Goal: Information Seeking & Learning: Learn about a topic

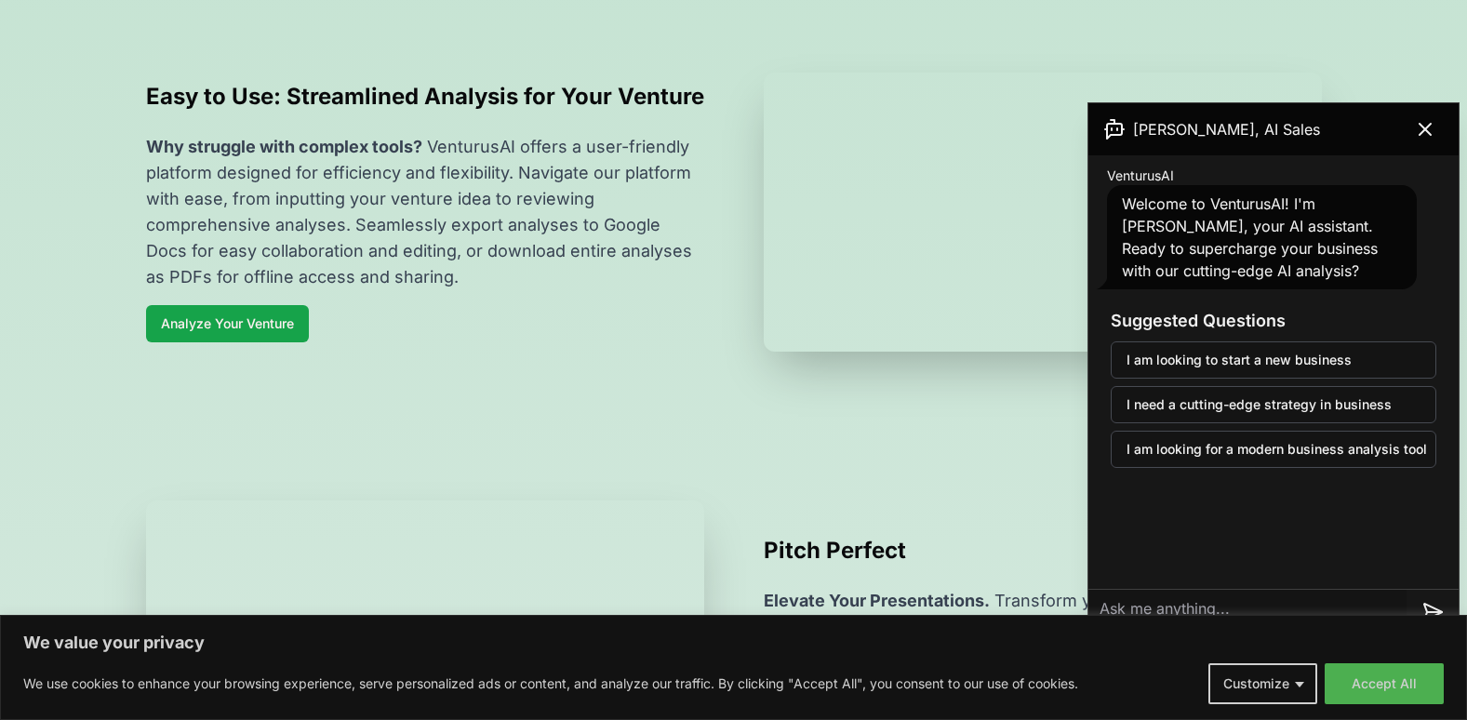
scroll to position [744, 0]
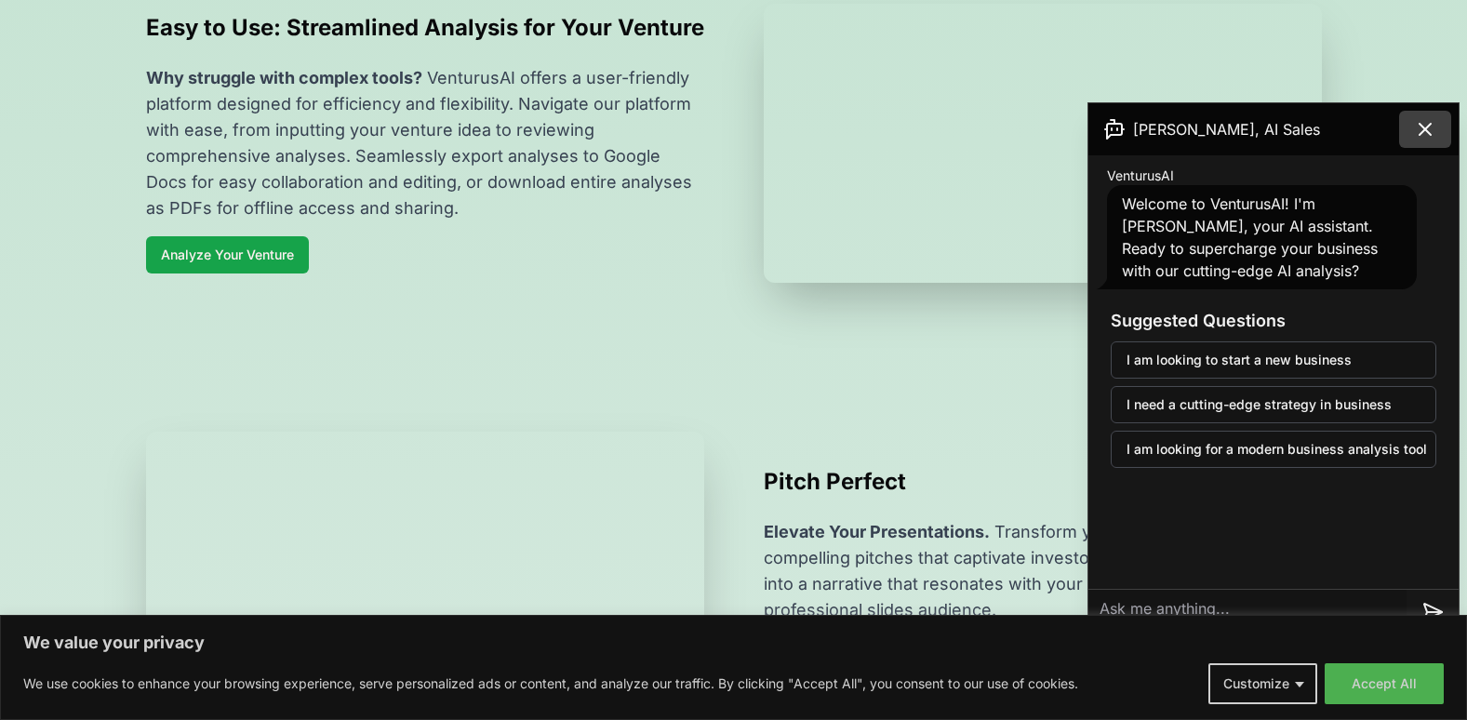
click at [1428, 129] on icon at bounding box center [1425, 129] width 22 height 22
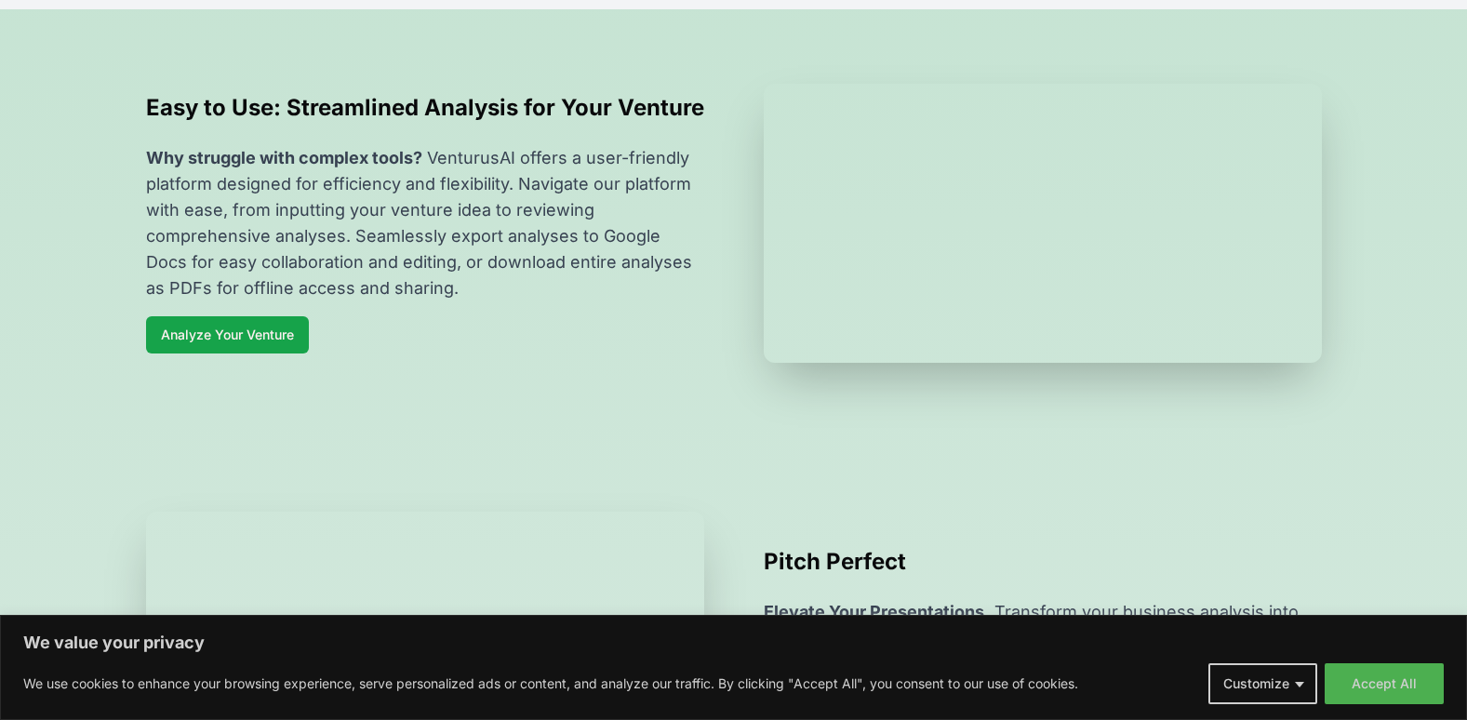
scroll to position [0, 0]
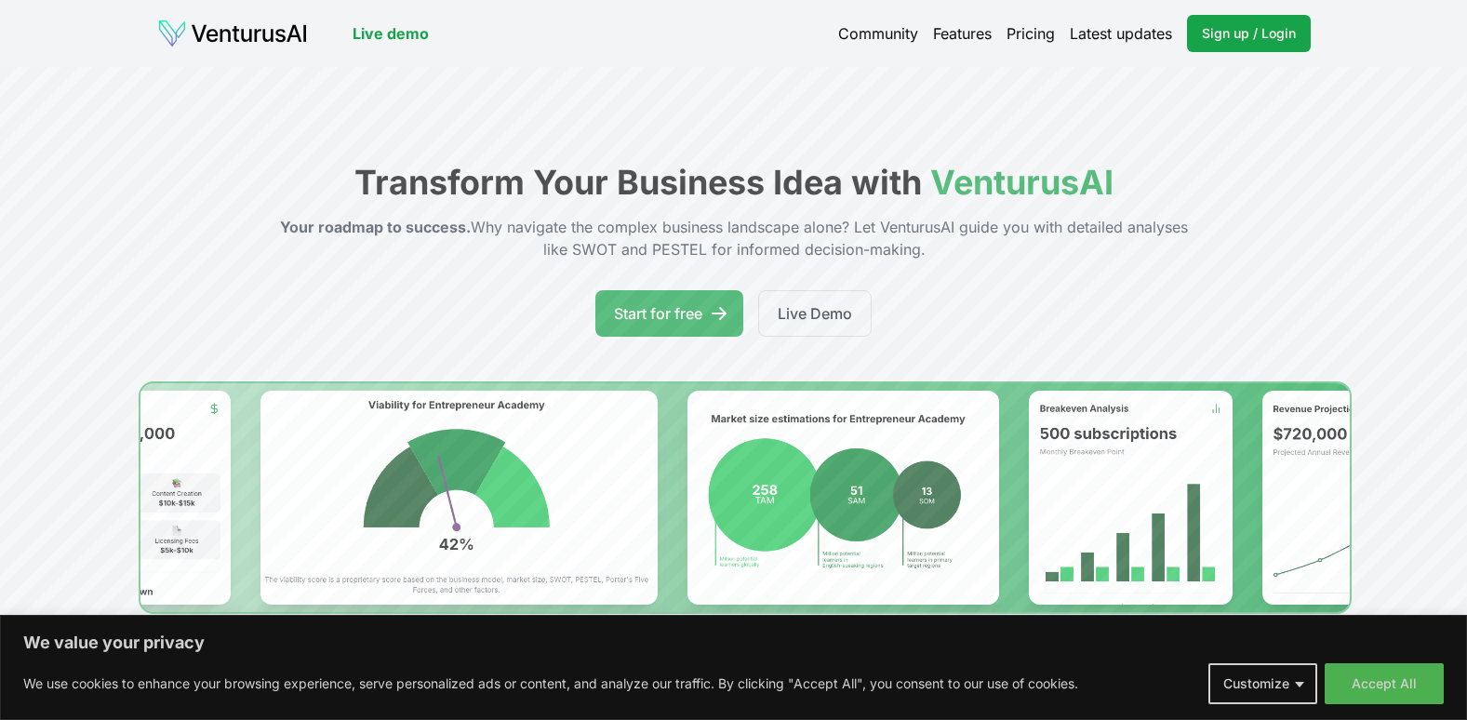
click at [950, 33] on link "Features" at bounding box center [962, 33] width 59 height 22
click at [1026, 33] on link "Pricing" at bounding box center [1031, 33] width 48 height 22
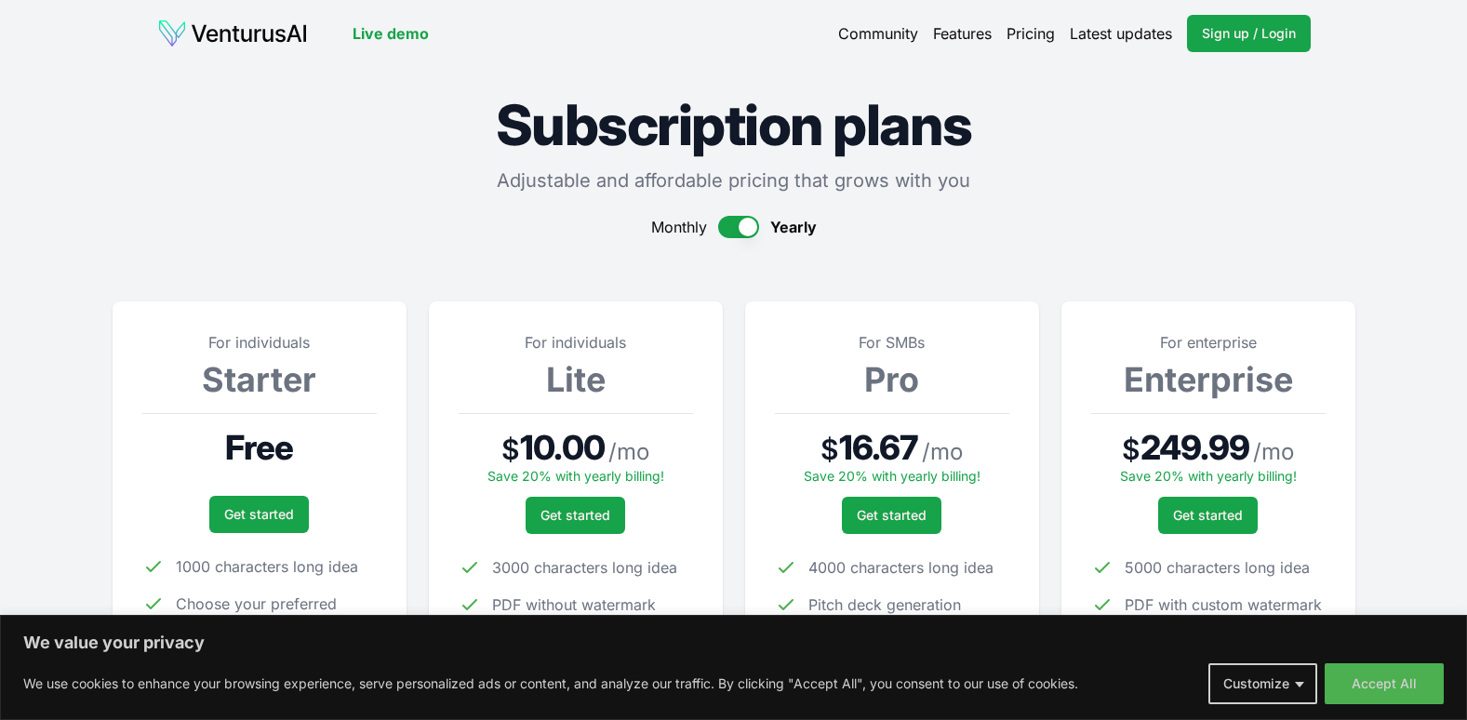
click at [724, 225] on button "button" at bounding box center [738, 227] width 41 height 22
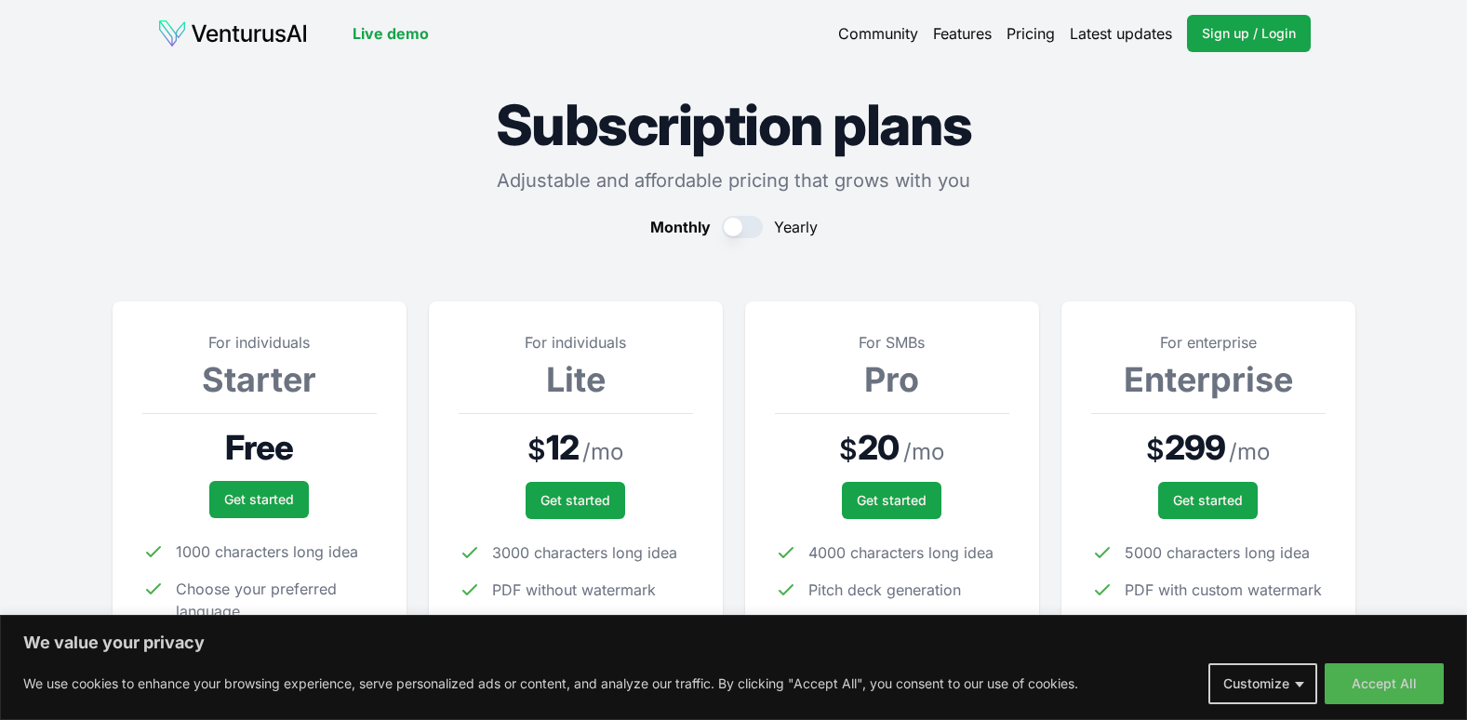
click at [751, 225] on button "button" at bounding box center [742, 227] width 41 height 22
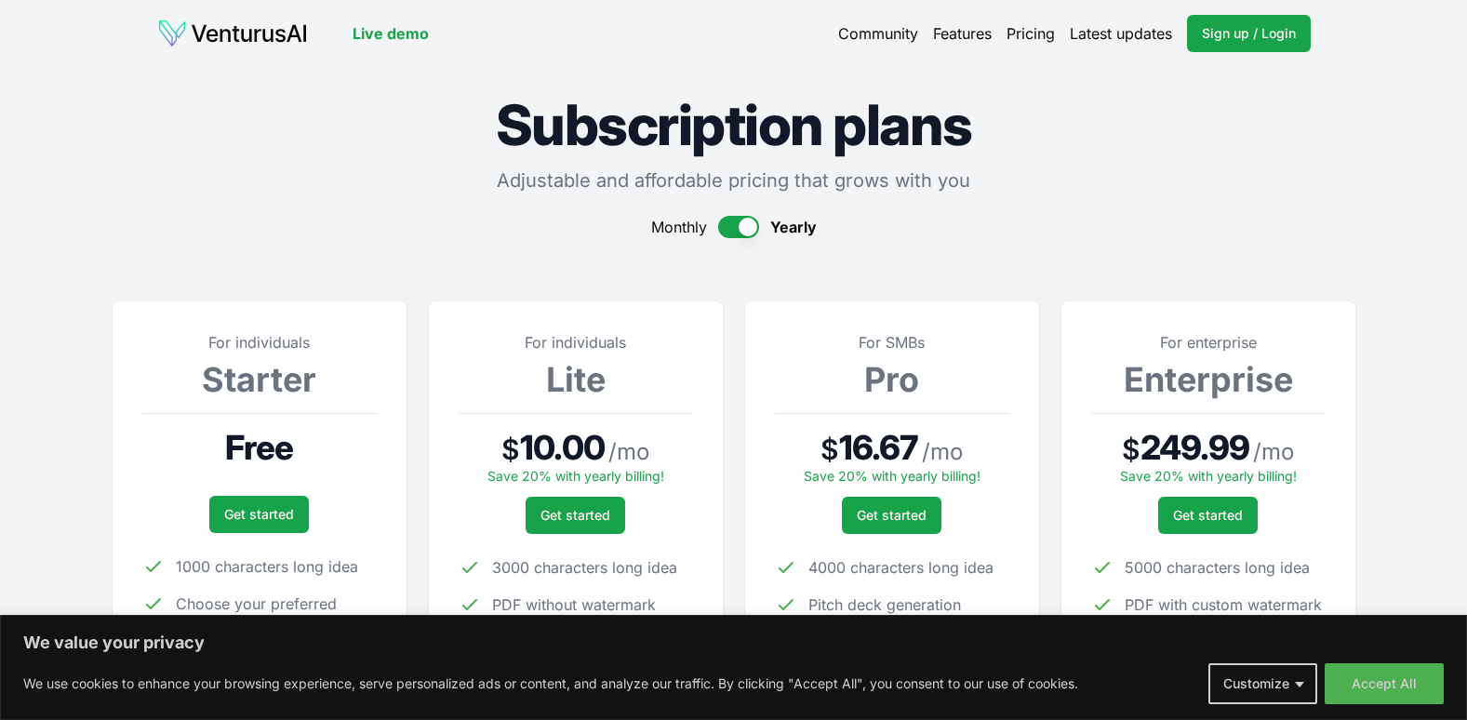
click at [731, 227] on button "button" at bounding box center [738, 227] width 41 height 22
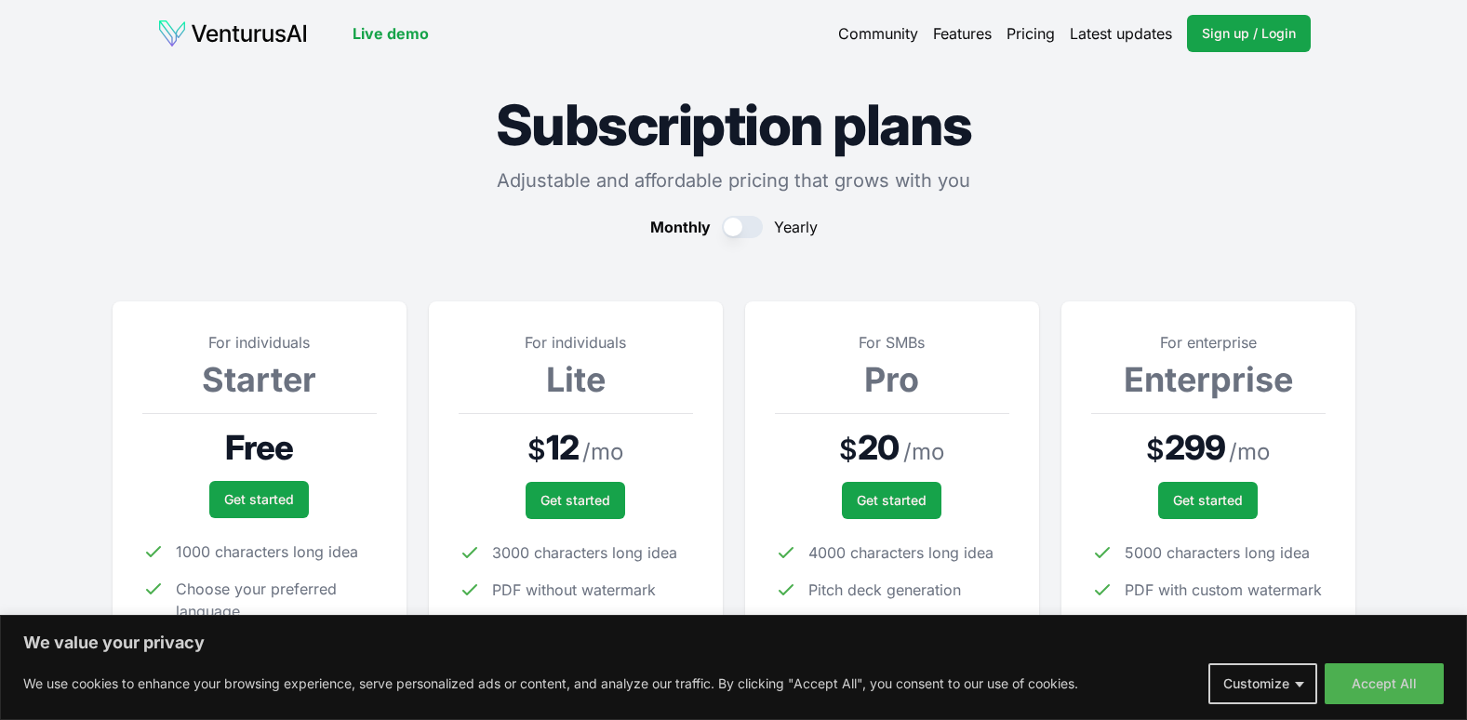
click at [758, 230] on button "button" at bounding box center [742, 227] width 41 height 22
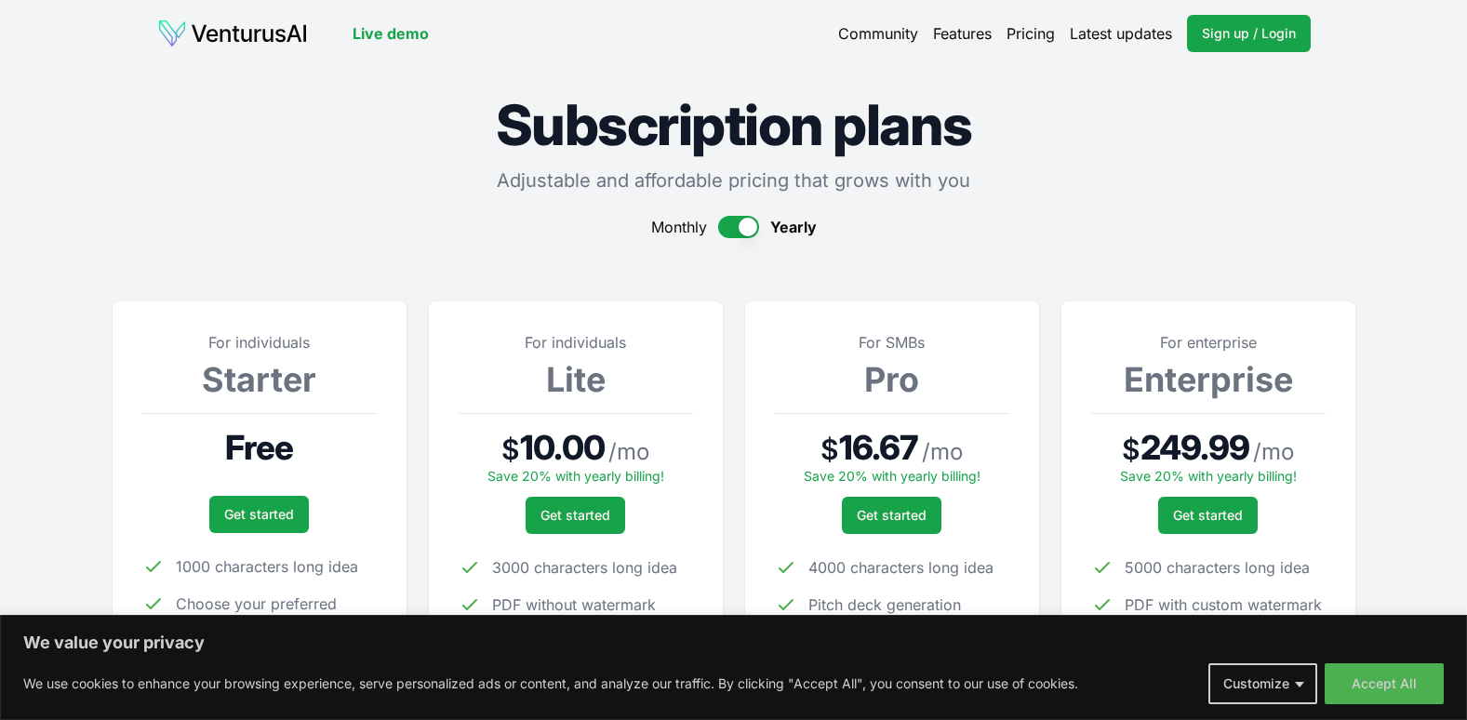
click at [1113, 43] on link "Latest updates" at bounding box center [1121, 33] width 102 height 22
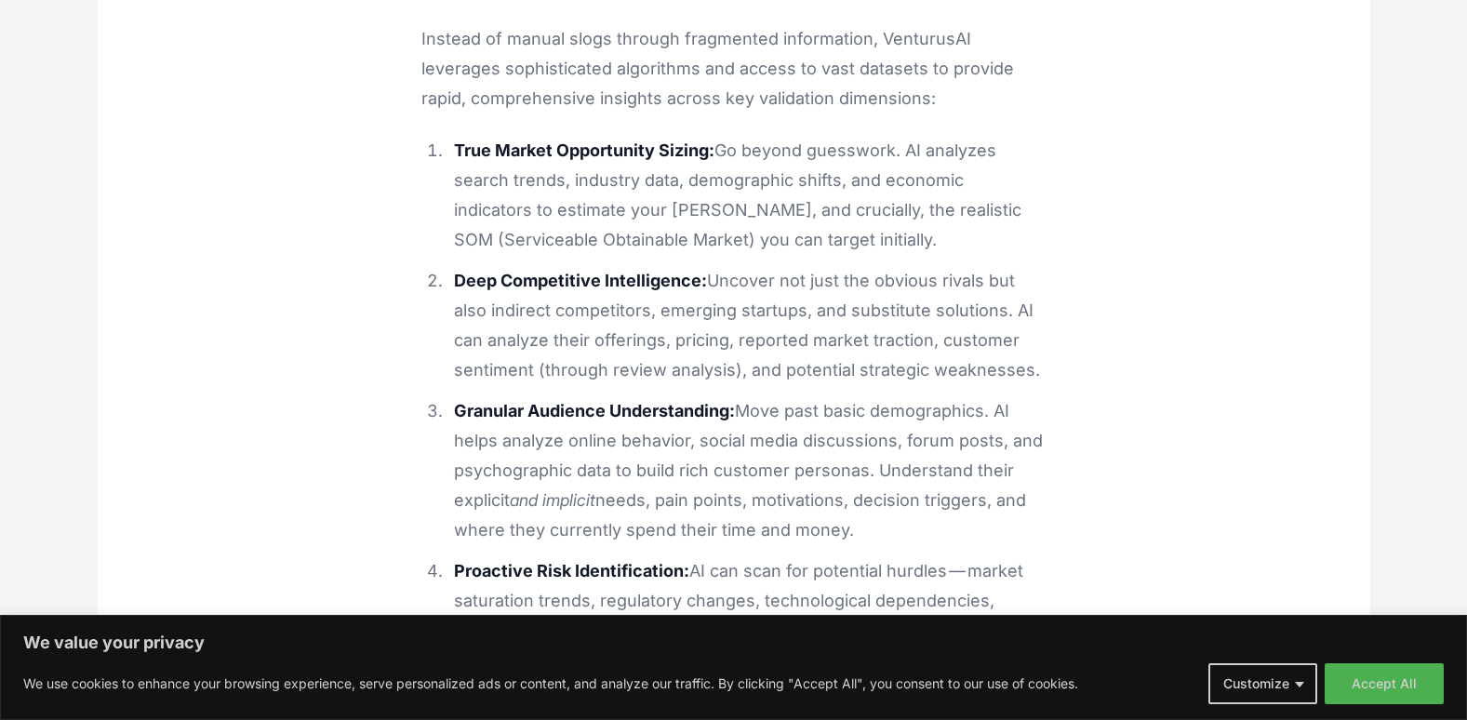
scroll to position [2983, 0]
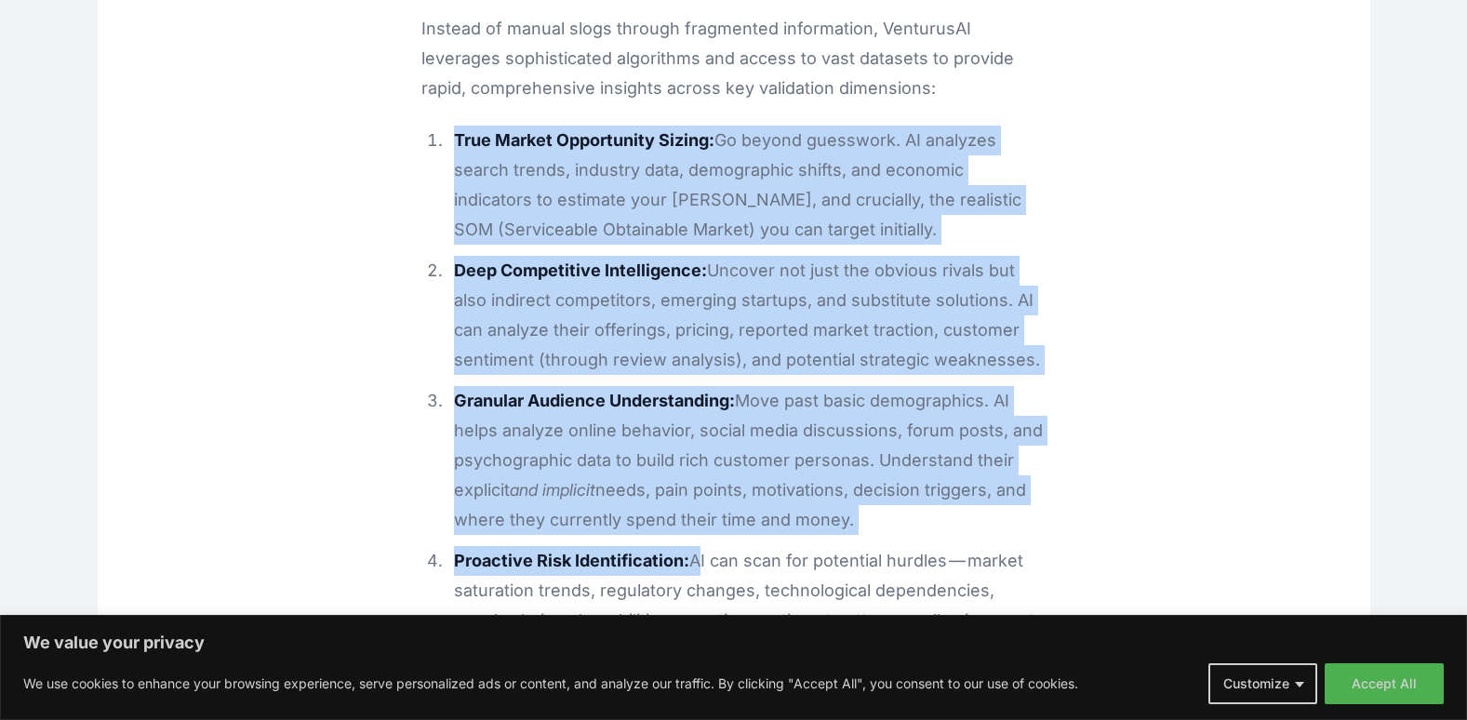
drag, startPoint x: 455, startPoint y: 106, endPoint x: 698, endPoint y: 527, distance: 485.6
click at [698, 527] on ol "True Market Opportunity Sizing: Go beyond guesswork. AI analyzes search trends,…" at bounding box center [733, 461] width 625 height 670
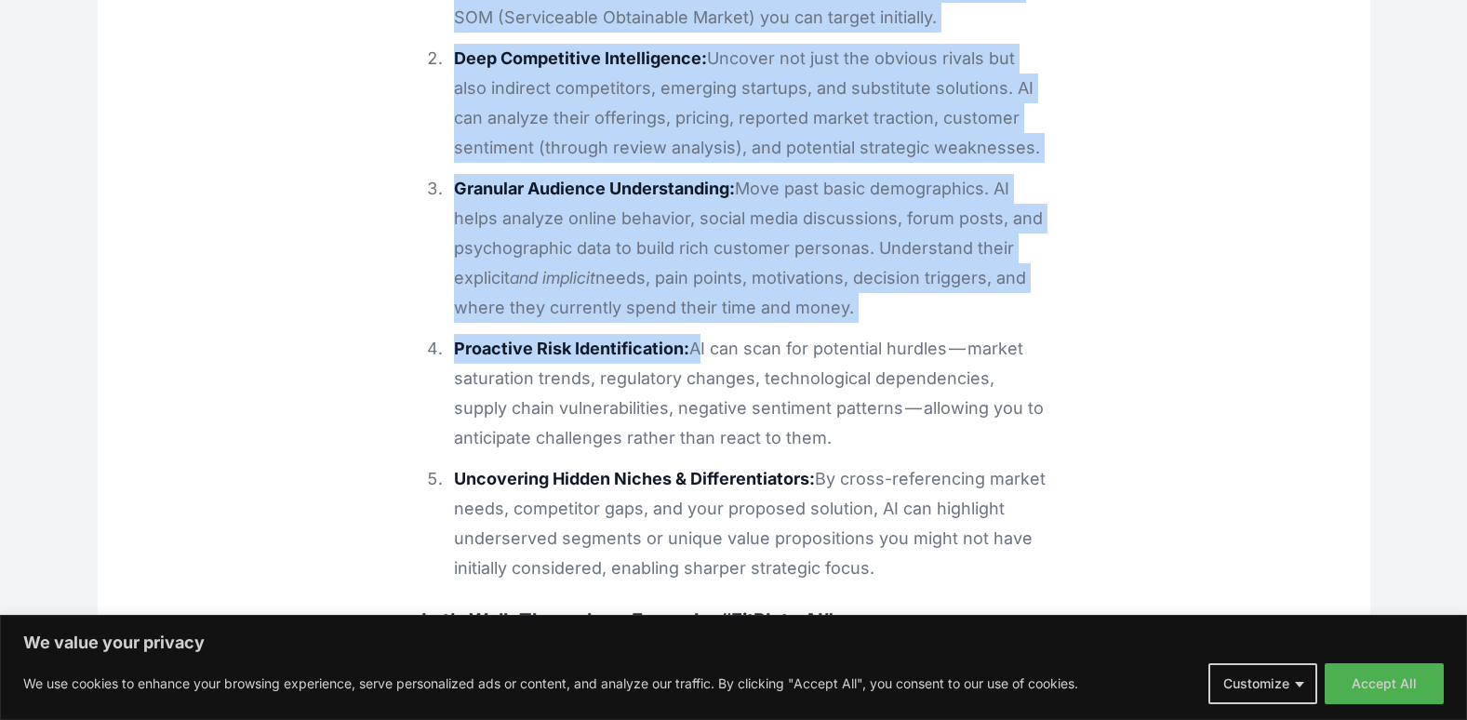
scroll to position [3448, 0]
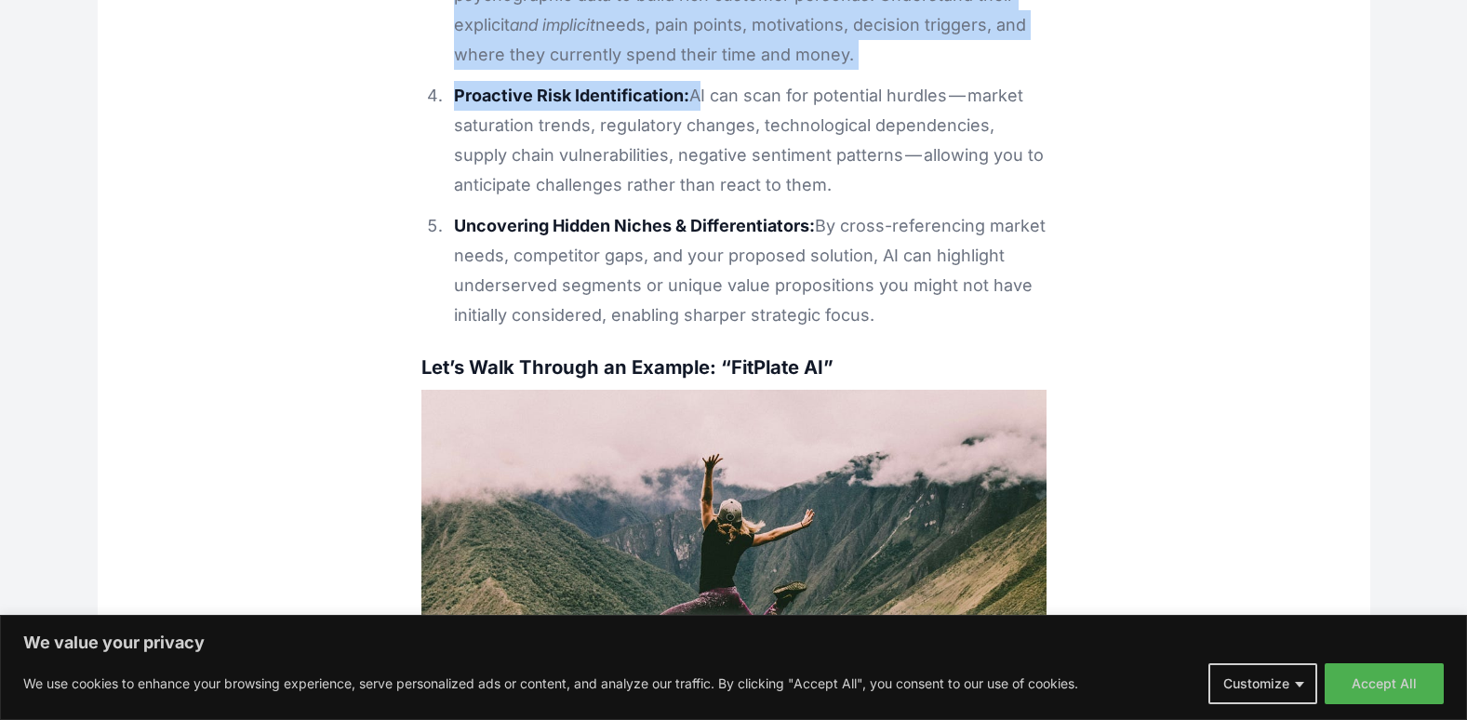
click at [945, 278] on li "Uncovering Hidden Niches & Differentiators: By cross-referencing market needs, …" at bounding box center [746, 270] width 599 height 119
drag, startPoint x: 945, startPoint y: 278, endPoint x: 888, endPoint y: 273, distance: 57.0
copy ol "Lore Ipsumd Sitametcons Adipis: El seddoe temporinc. UT laboreet dolore magnaa,…"
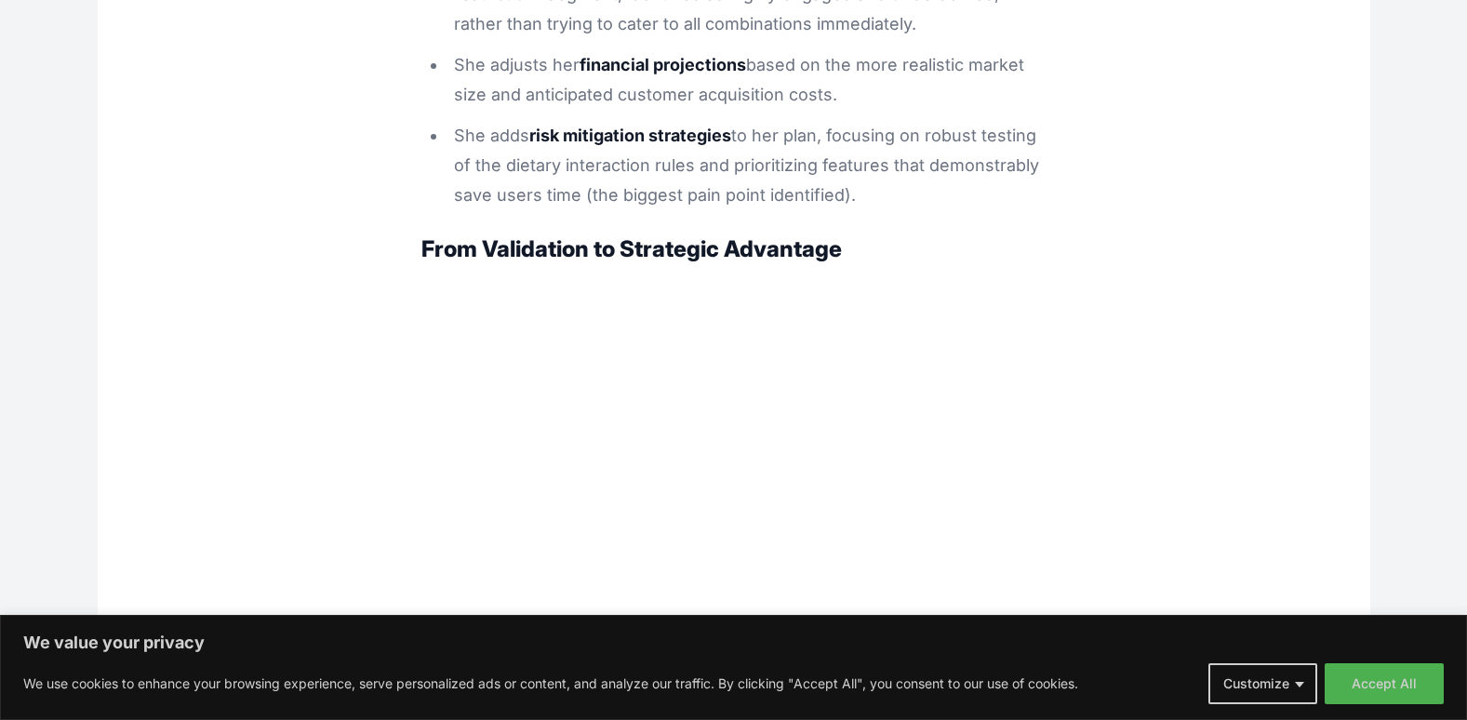
scroll to position [6053, 0]
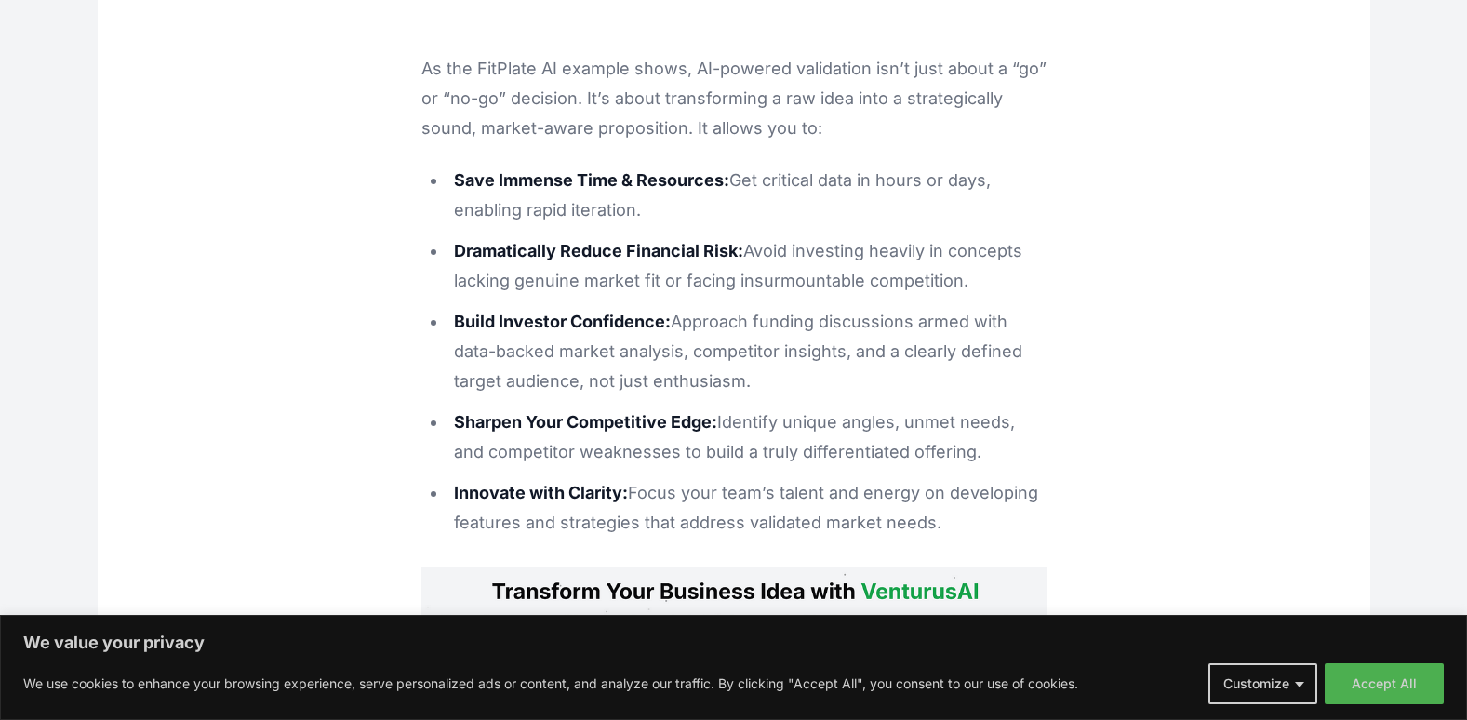
scroll to position [6797, 0]
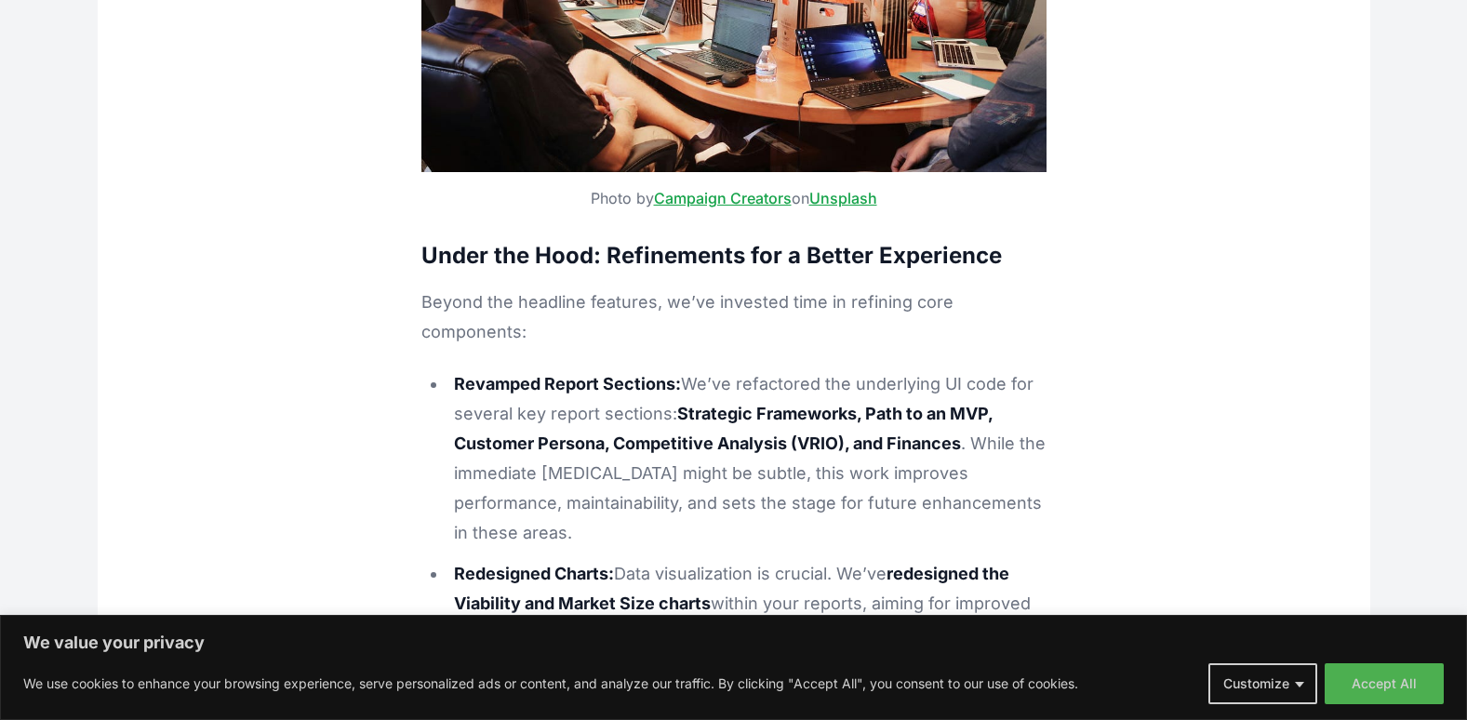
scroll to position [13496, 0]
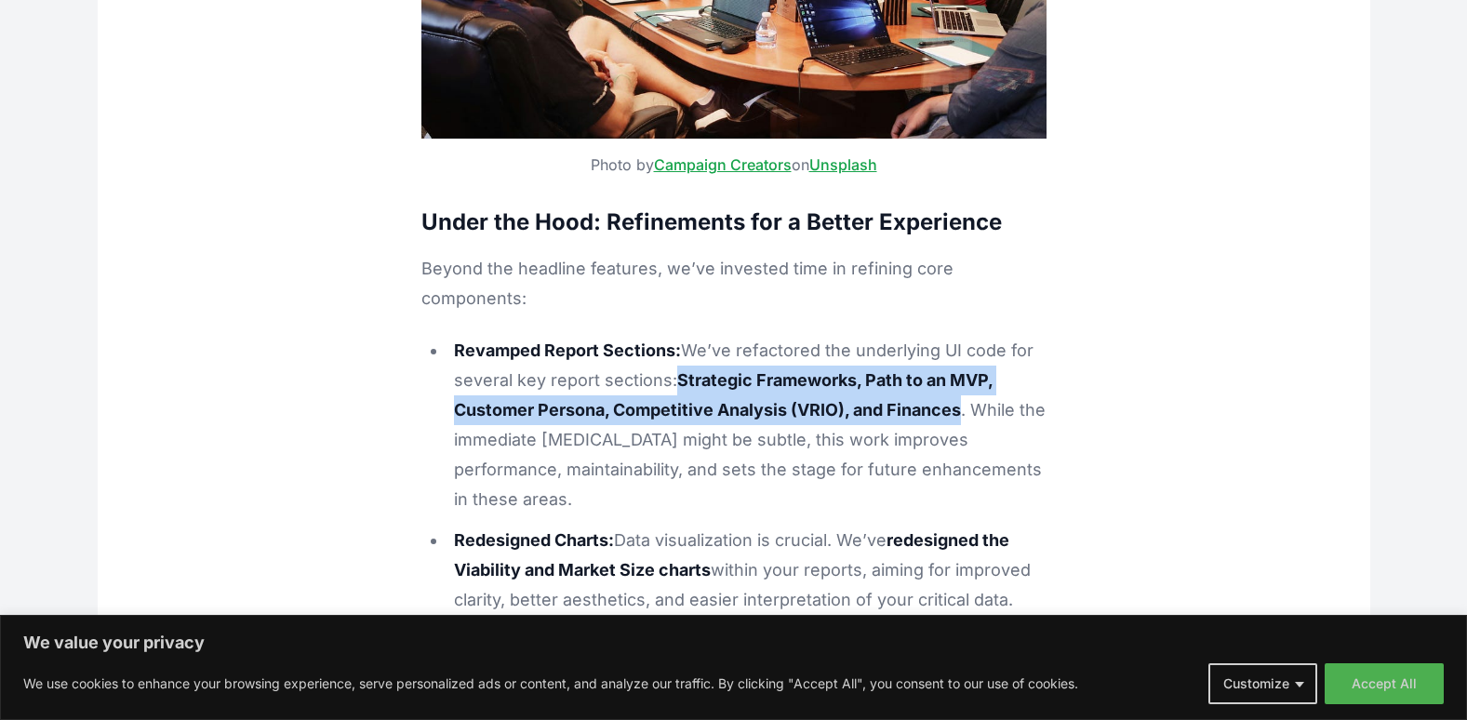
drag, startPoint x: 967, startPoint y: 186, endPoint x: 678, endPoint y: 163, distance: 289.3
click at [678, 336] on li "Revamped Report Sections: We’ve refactored the underlying UI code for several k…" at bounding box center [746, 425] width 599 height 179
drag, startPoint x: 678, startPoint y: 163, endPoint x: 689, endPoint y: 163, distance: 11.2
copy strong "Strategic Frameworks, Path to an MVP, Customer Persona, Competitive Analysis (V…"
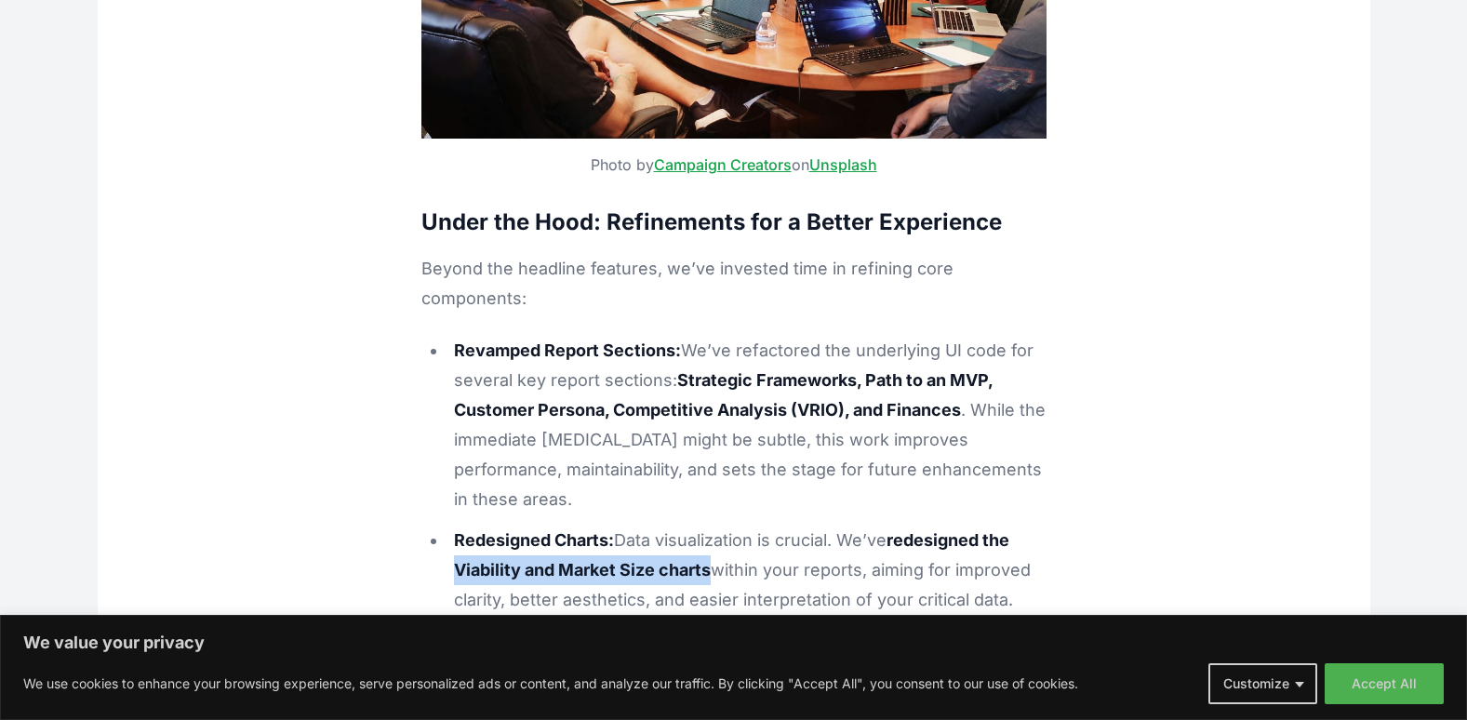
drag, startPoint x: 715, startPoint y: 345, endPoint x: 460, endPoint y: 345, distance: 254.9
click at [460, 526] on li "Redesigned Charts: Data visualization is crucial. We’ve redesigned the Viabilit…" at bounding box center [746, 570] width 599 height 89
copy strong "Viability and Market Size charts"
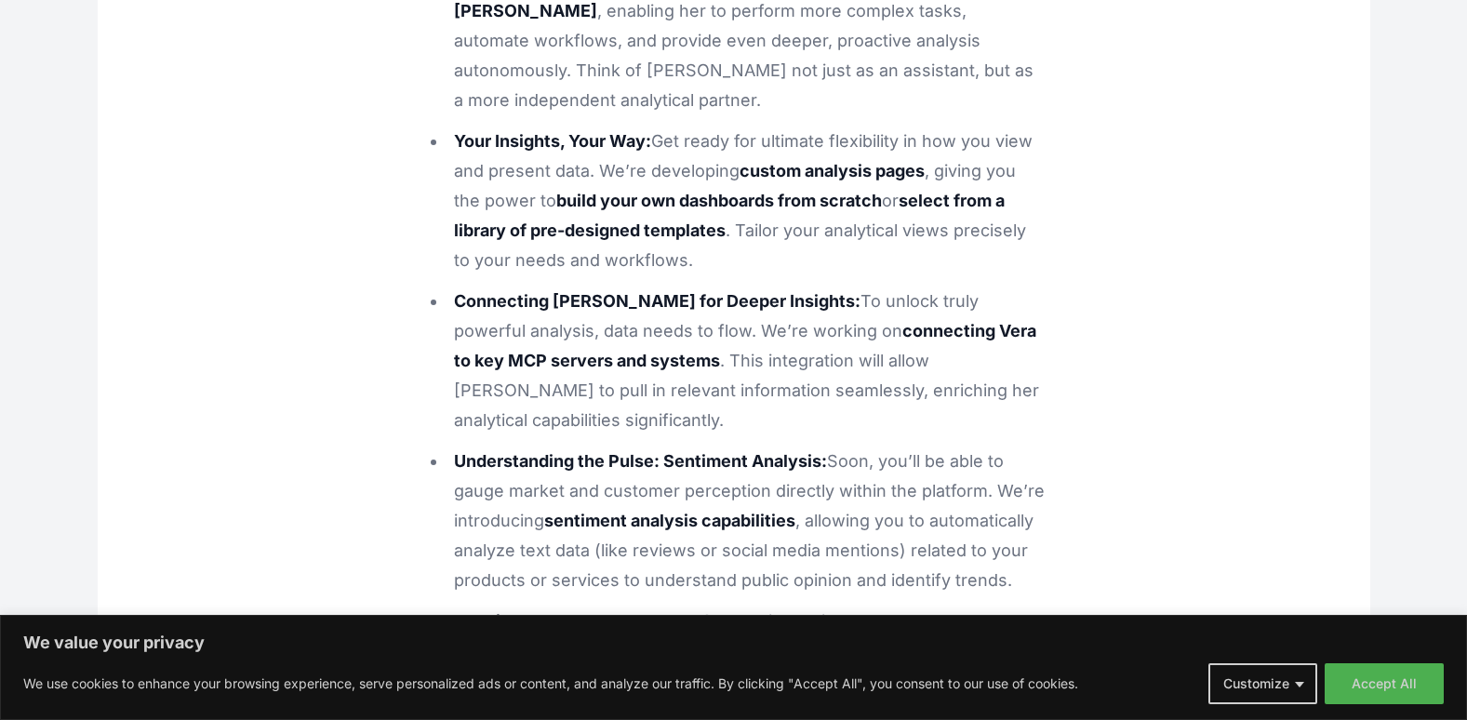
scroll to position [16194, 0]
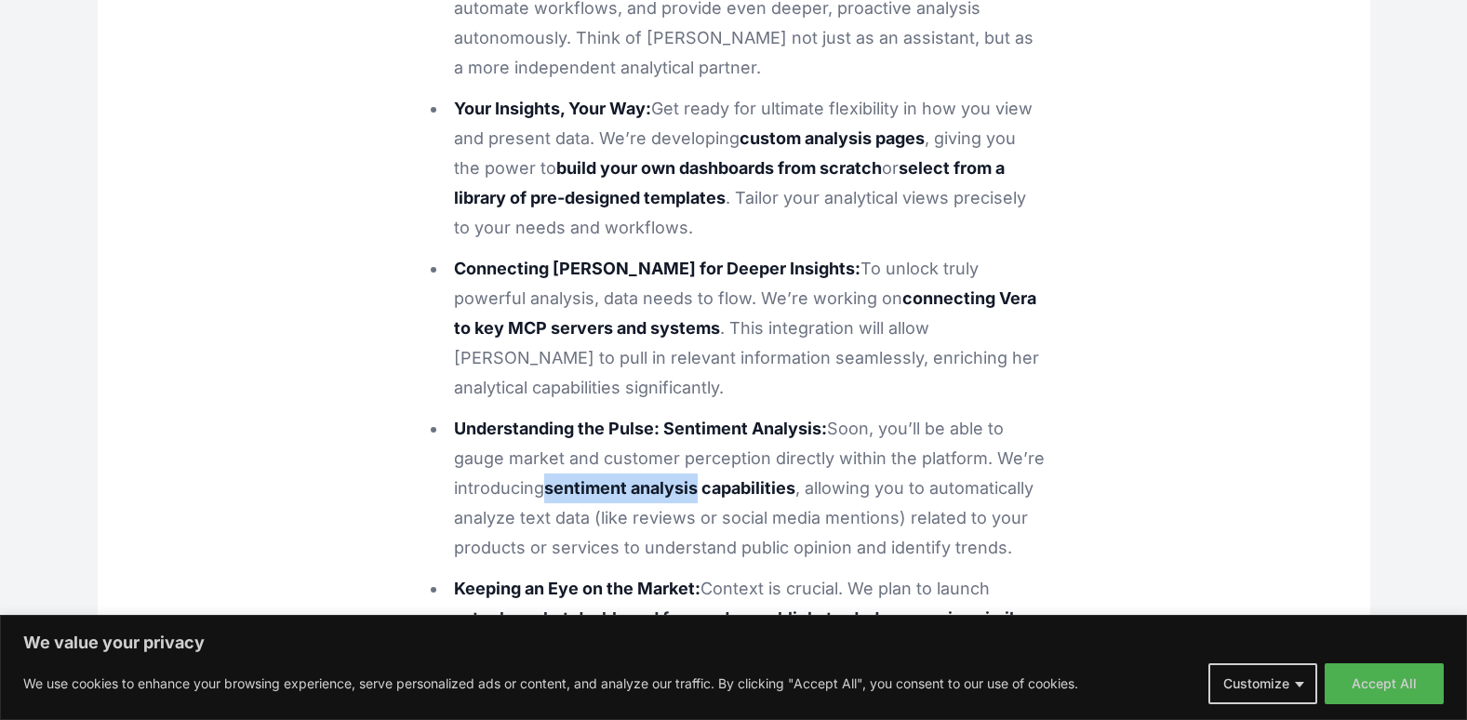
drag, startPoint x: 701, startPoint y: 207, endPoint x: 550, endPoint y: 204, distance: 151.7
click at [550, 478] on strong "sentiment analysis capabilities" at bounding box center [669, 488] width 251 height 20
copy strong "sentiment analysis"
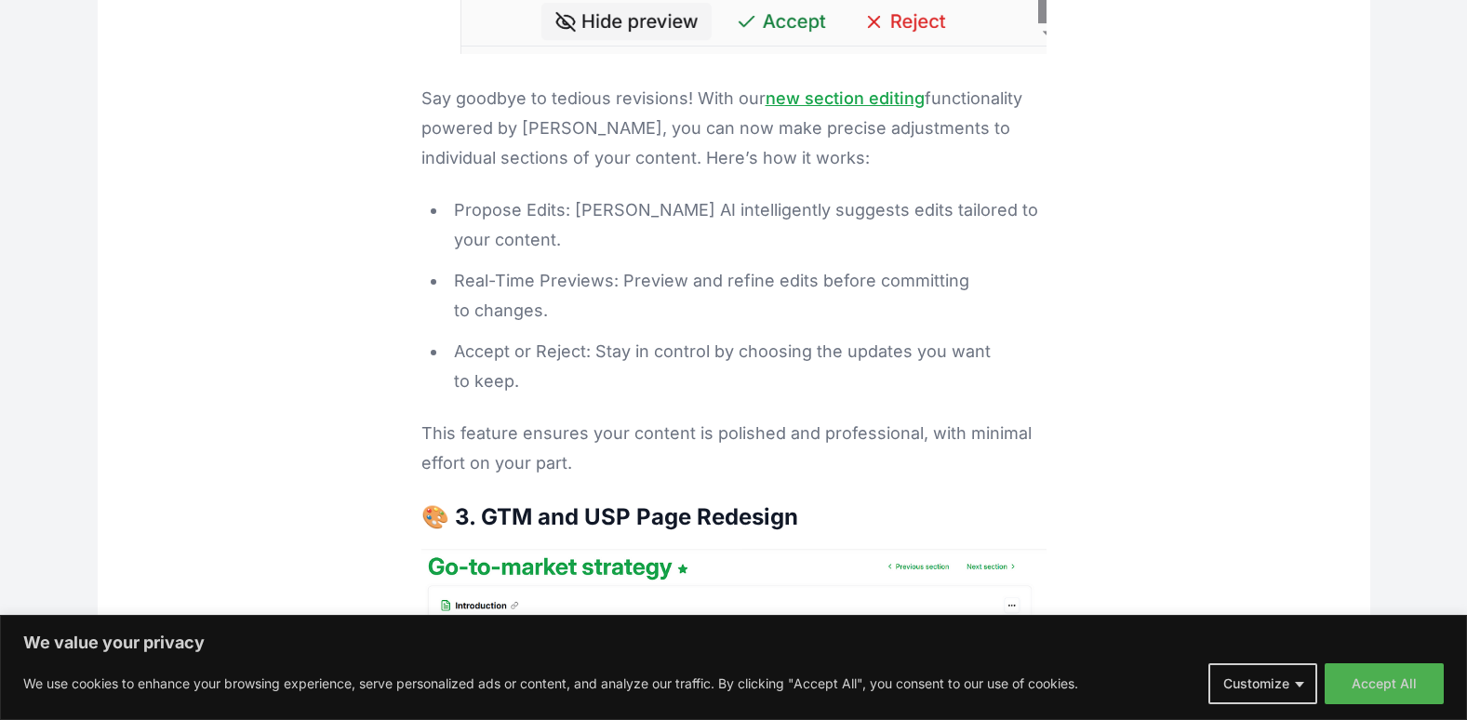
scroll to position [18892, 0]
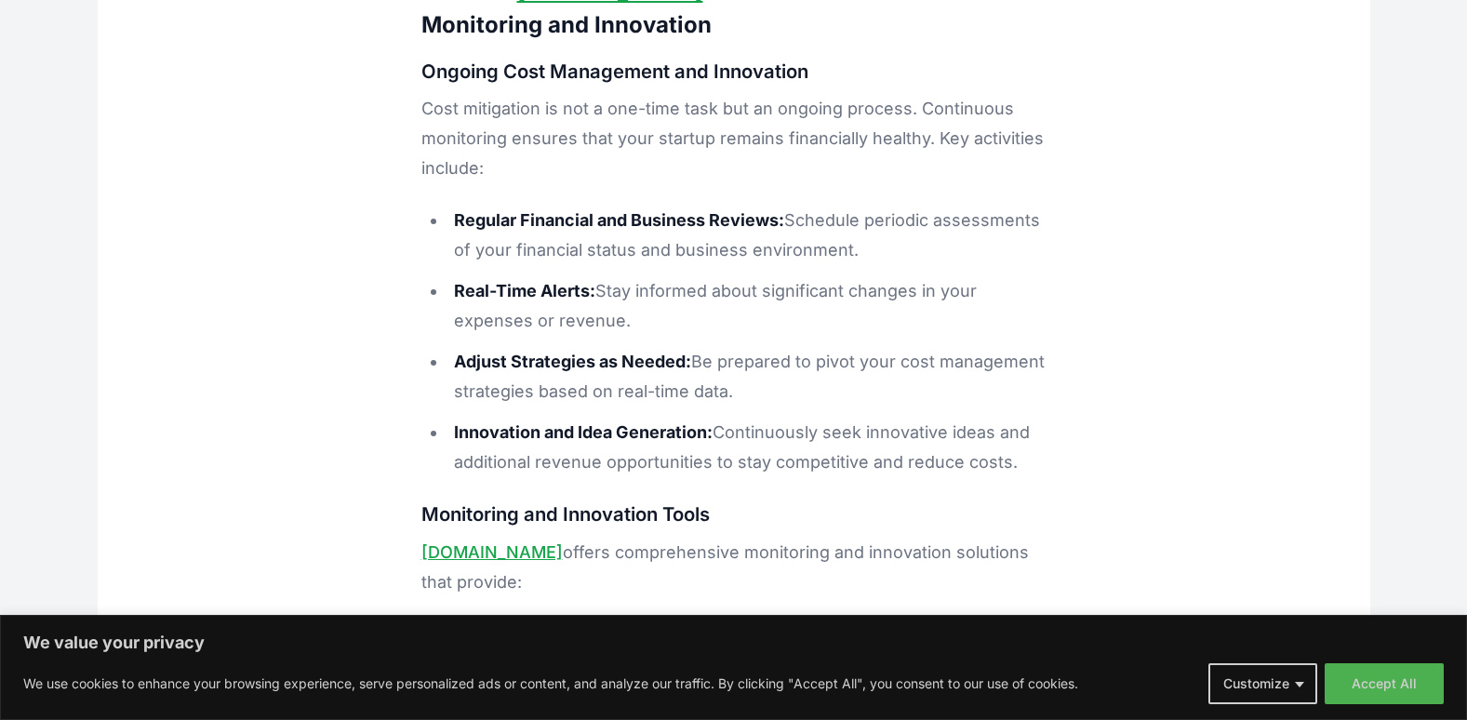
scroll to position [26800, 0]
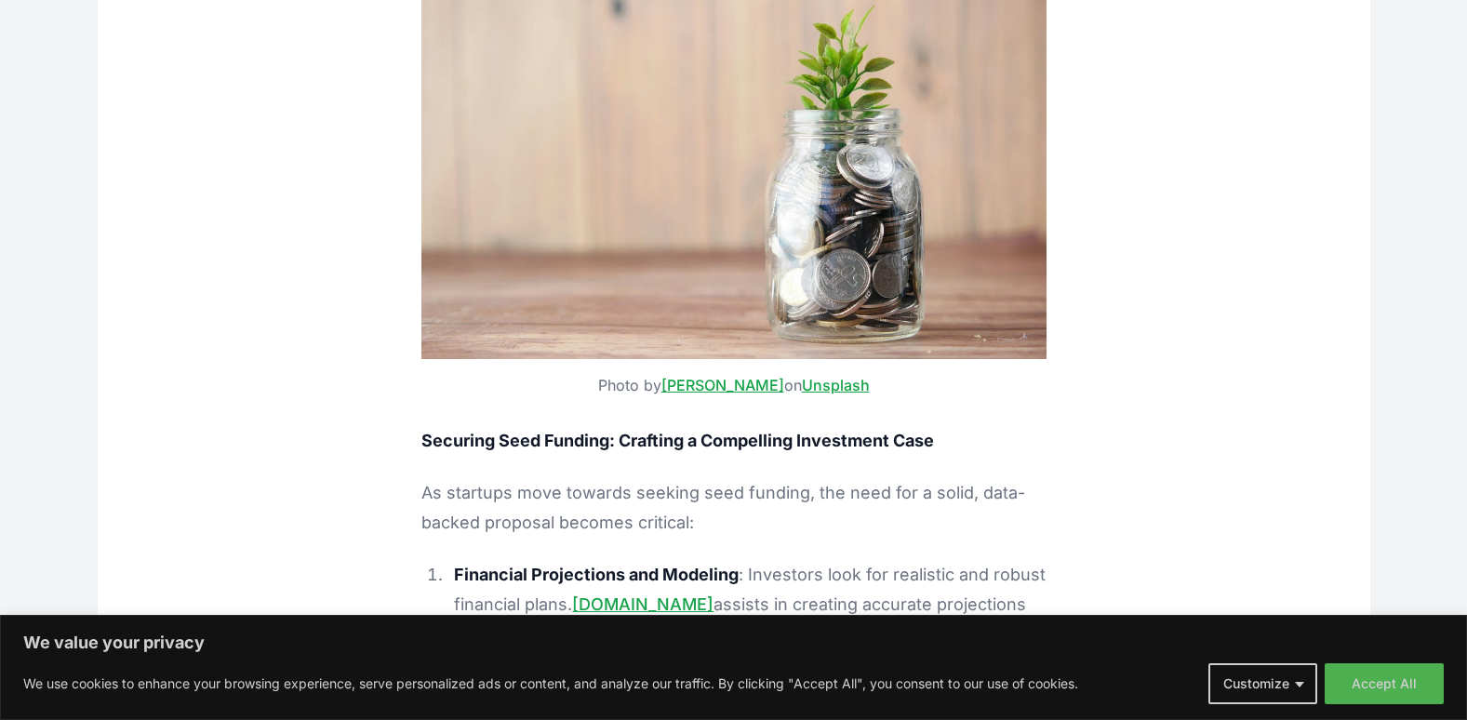
scroll to position [31961, 0]
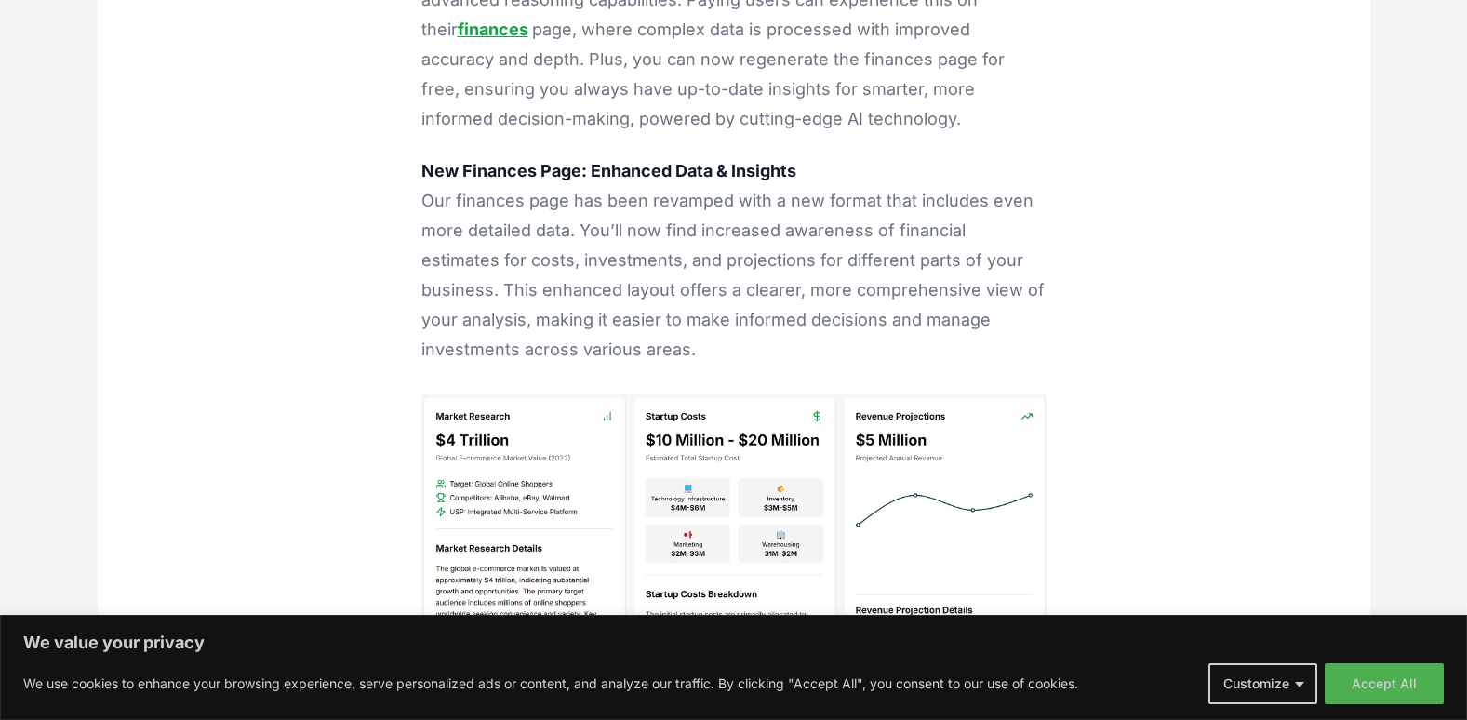
scroll to position [36891, 0]
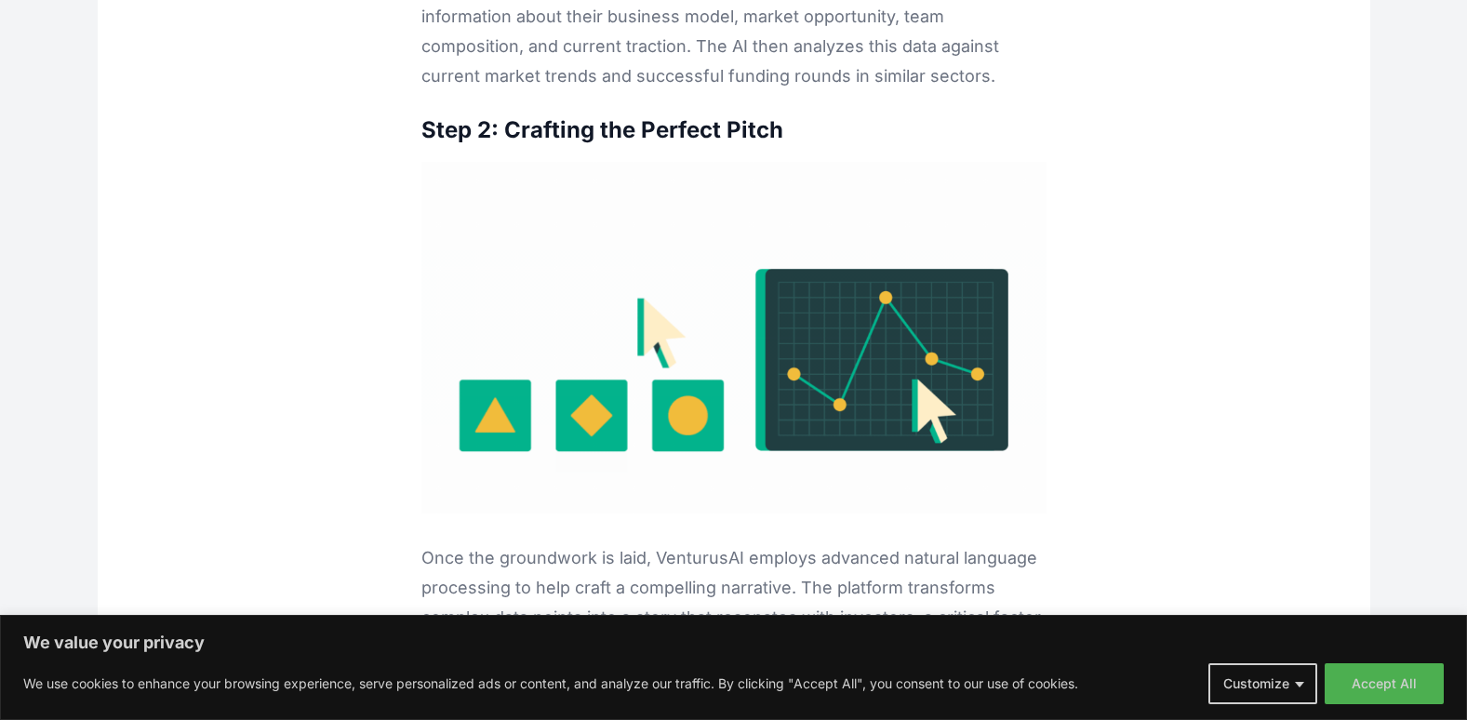
scroll to position [49237, 0]
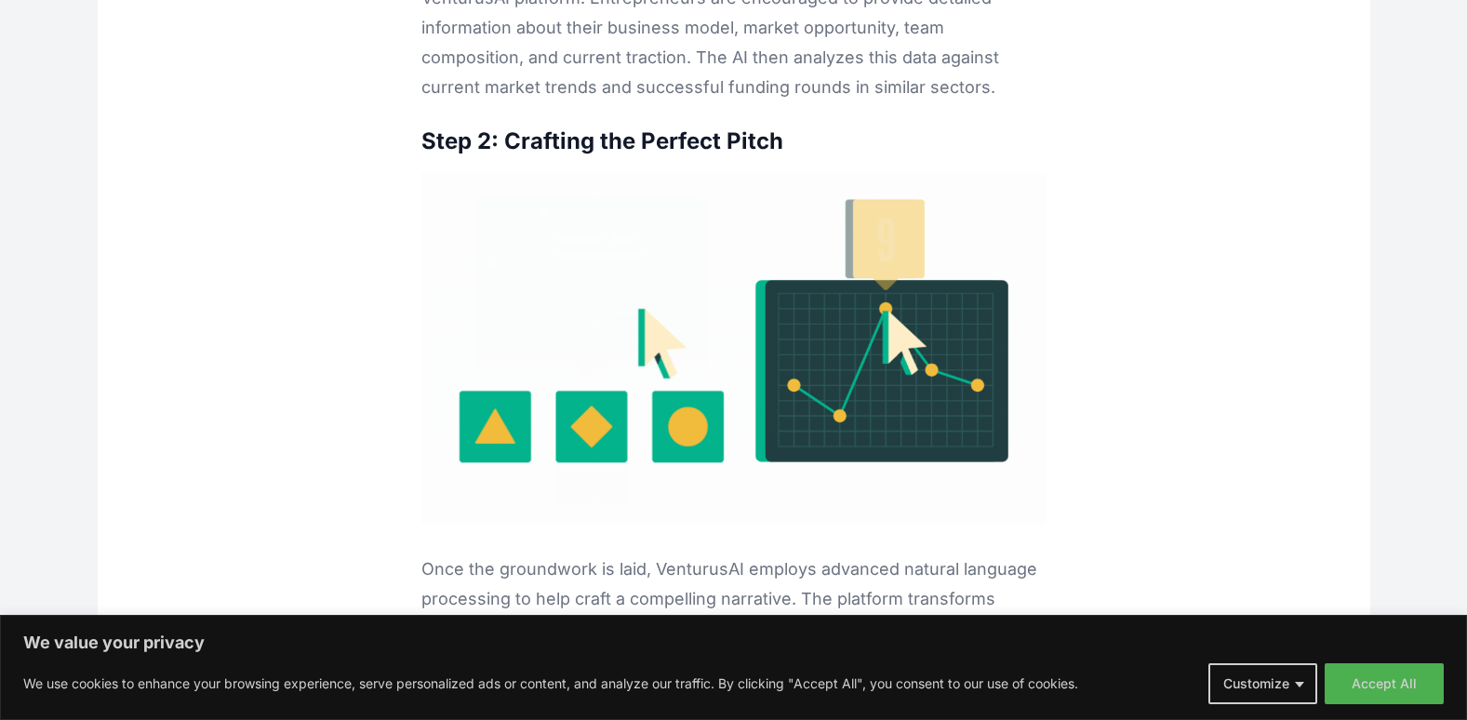
drag, startPoint x: 884, startPoint y: 92, endPoint x: 770, endPoint y: 120, distance: 116.9
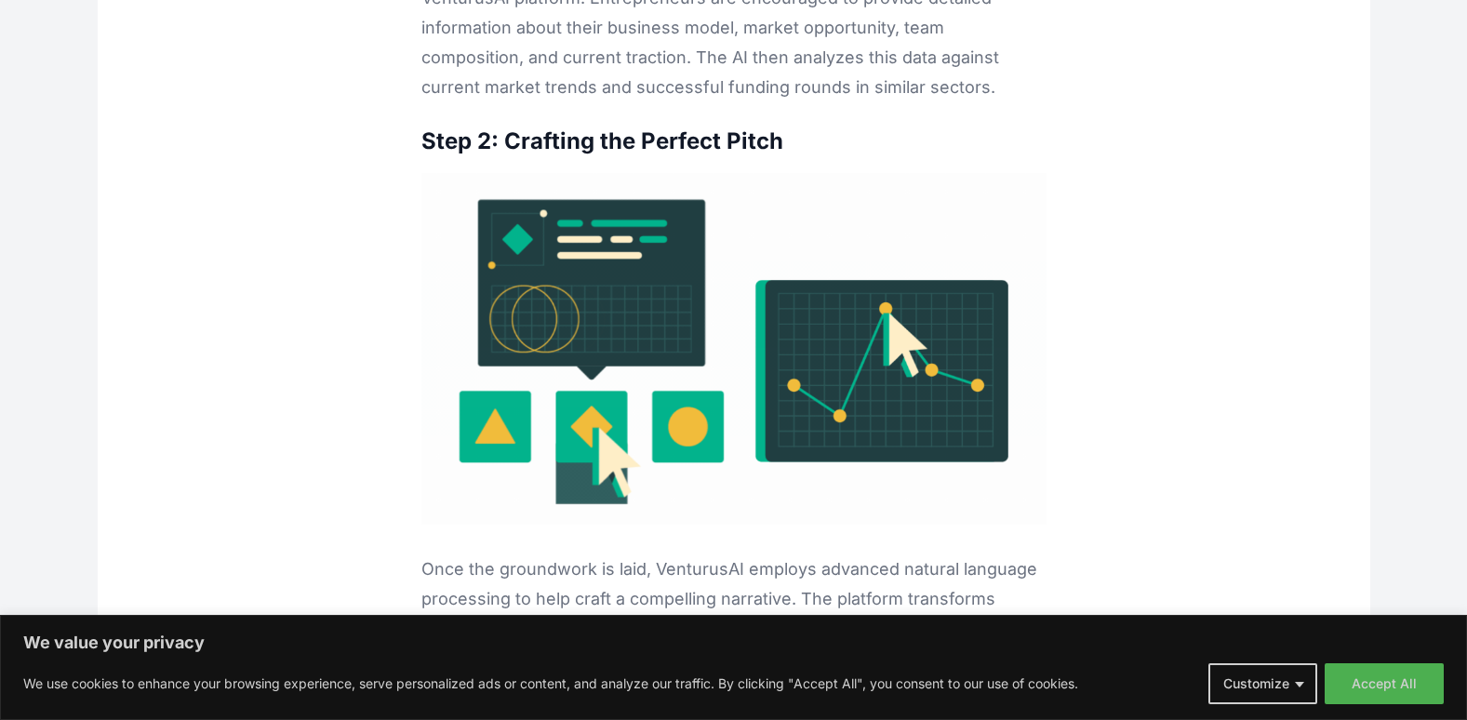
drag, startPoint x: 770, startPoint y: 120, endPoint x: 749, endPoint y: 120, distance: 21.4
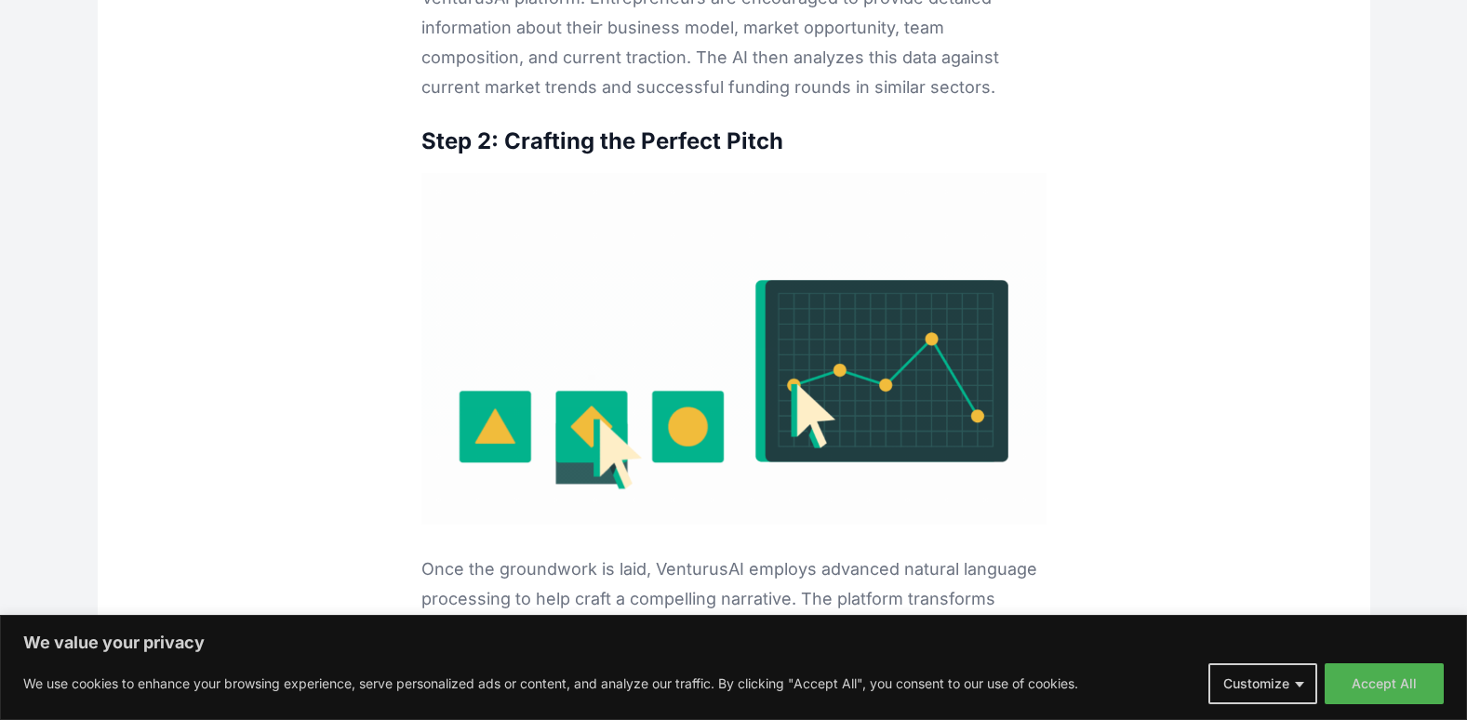
copy p "(Political, Economic, Social, Technological, Environmental, Legal)"
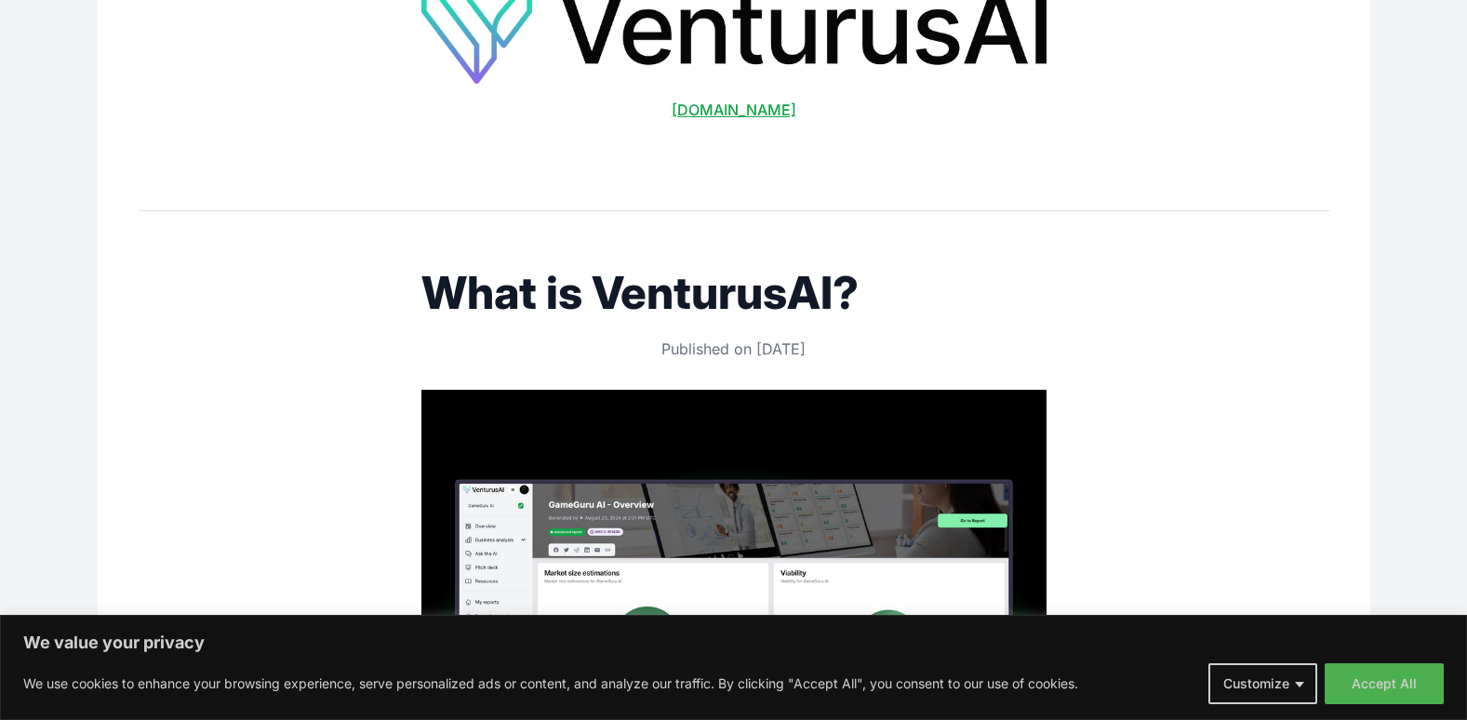
scroll to position [53051, 0]
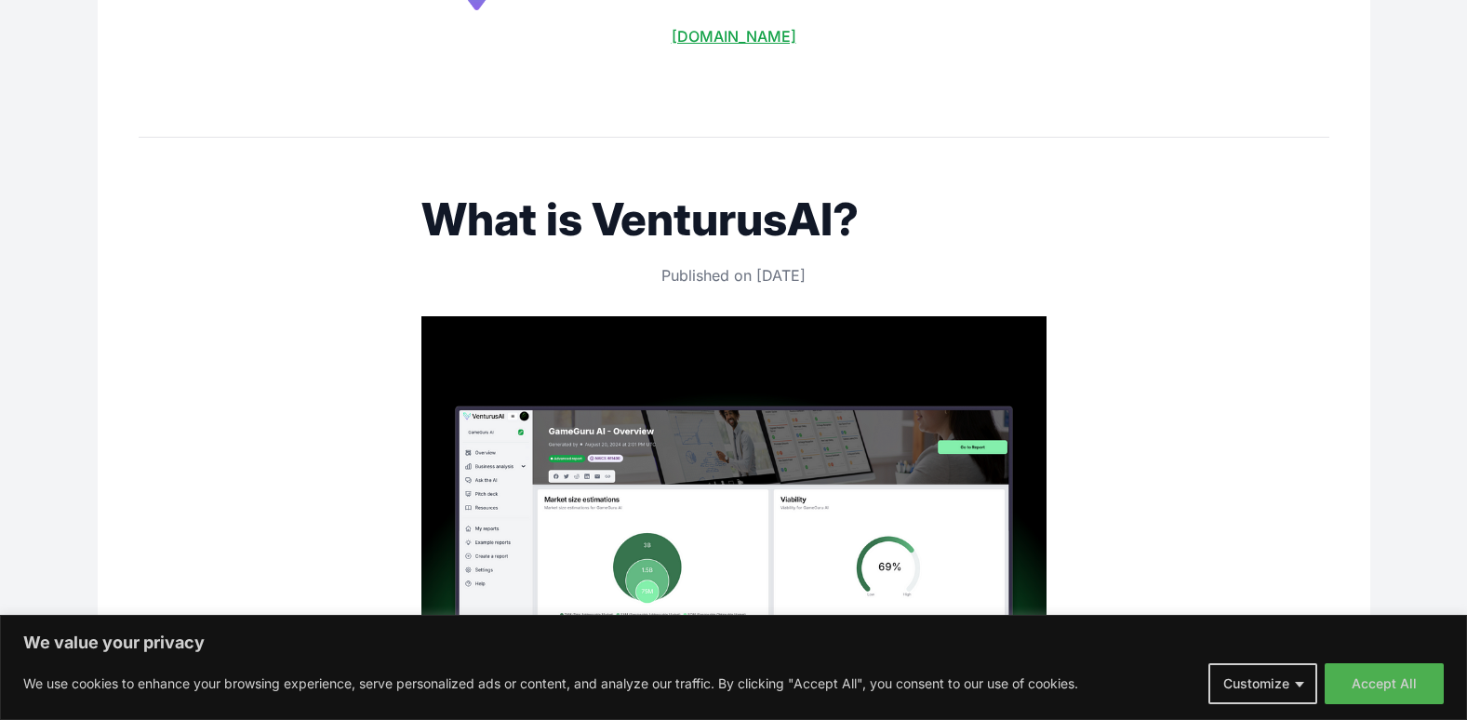
drag, startPoint x: 588, startPoint y: 289, endPoint x: 848, endPoint y: 291, distance: 260.5
drag, startPoint x: 848, startPoint y: 291, endPoint x: 823, endPoint y: 290, distance: 25.1
copy p "[PERSON_NAME] Five Forces assessments"
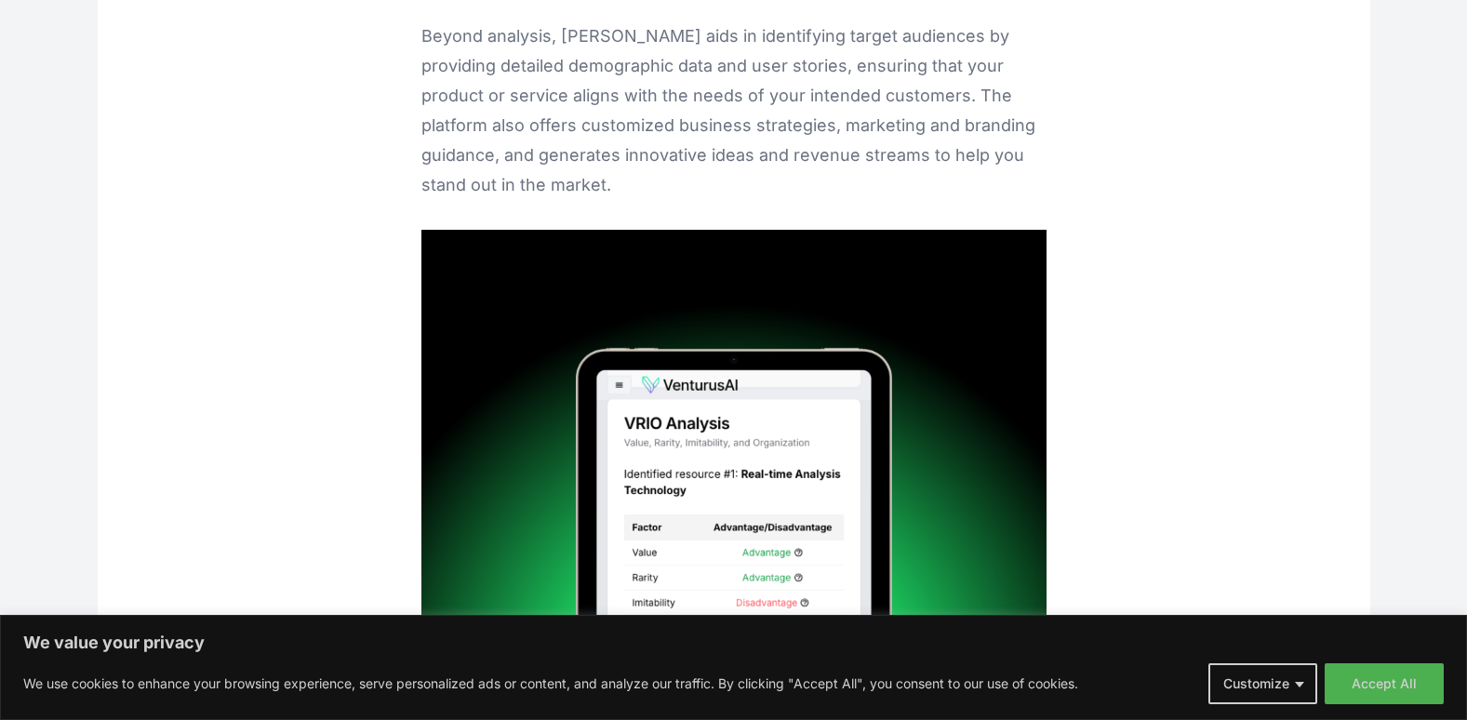
scroll to position [54050, 0]
